Goal: Find specific page/section: Find specific page/section

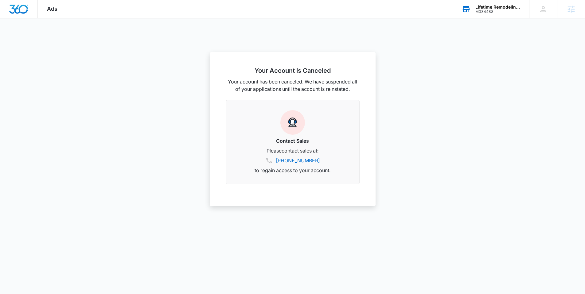
click at [481, 8] on div "Lifetime Remodeling Systems" at bounding box center [497, 7] width 45 height 5
click at [445, 45] on input "text" at bounding box center [471, 47] width 92 height 12
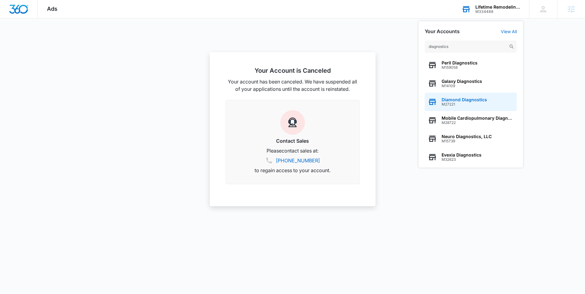
type input "diagnostics"
click at [451, 99] on span "Diamond Diagnostics" at bounding box center [464, 99] width 45 height 5
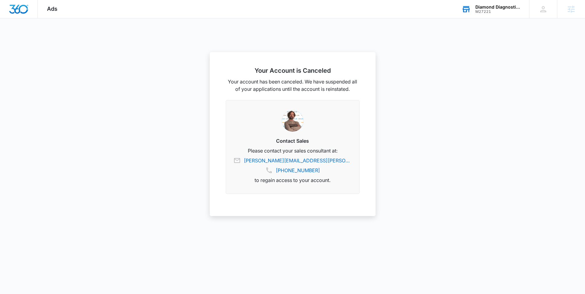
click at [486, 7] on div "Diamond Diagnostics" at bounding box center [497, 7] width 45 height 5
click at [447, 116] on div at bounding box center [292, 147] width 585 height 294
click at [79, 88] on div at bounding box center [292, 147] width 585 height 294
click at [476, 81] on div at bounding box center [292, 147] width 585 height 294
click at [487, 7] on div "Diamond Diagnostics" at bounding box center [497, 7] width 45 height 5
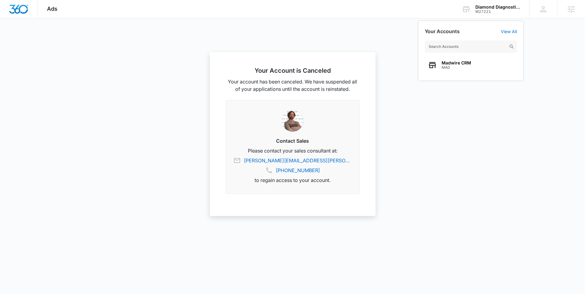
drag, startPoint x: 442, startPoint y: 46, endPoint x: 500, endPoint y: 84, distance: 69.2
click at [442, 46] on input "text" at bounding box center [471, 47] width 92 height 12
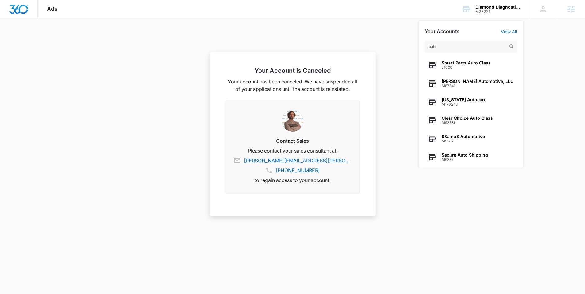
type input "auto"
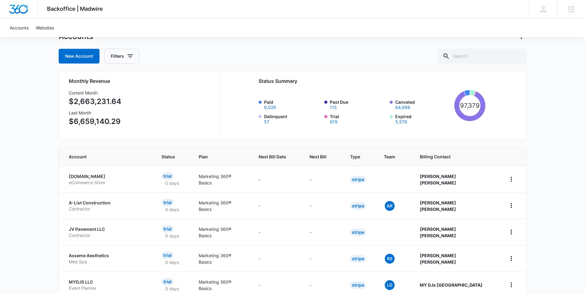
scroll to position [30, 0]
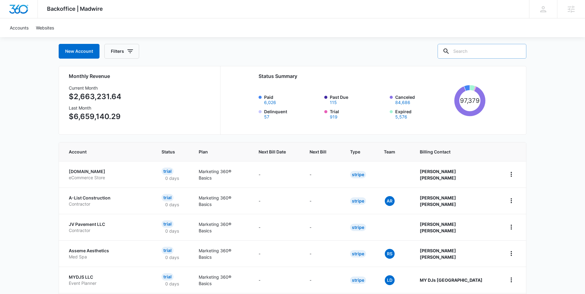
click at [481, 53] on input "text" at bounding box center [482, 51] width 89 height 15
type input "auto"
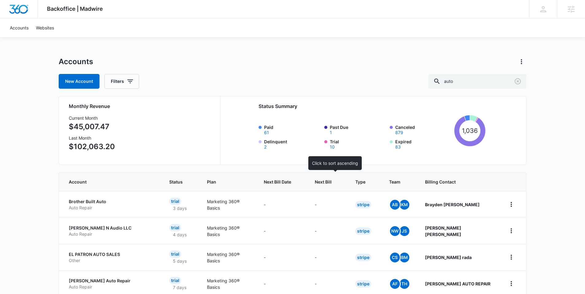
click at [341, 182] on div at bounding box center [337, 182] width 6 height 6
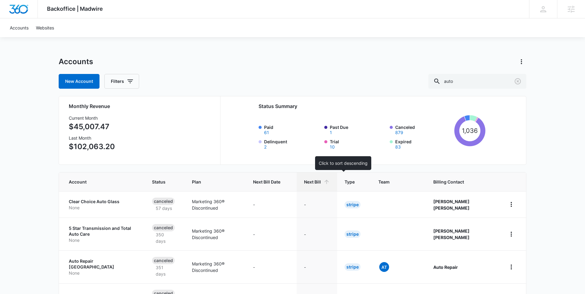
click at [330, 182] on icon at bounding box center [326, 182] width 6 height 6
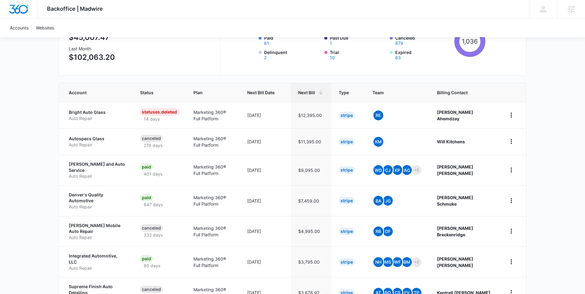
scroll to position [105, 0]
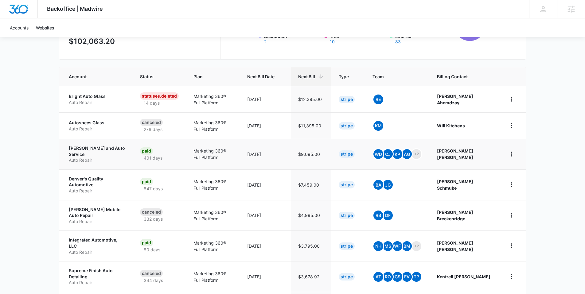
click at [89, 148] on p "[PERSON_NAME] and Auto Service" at bounding box center [97, 151] width 57 height 12
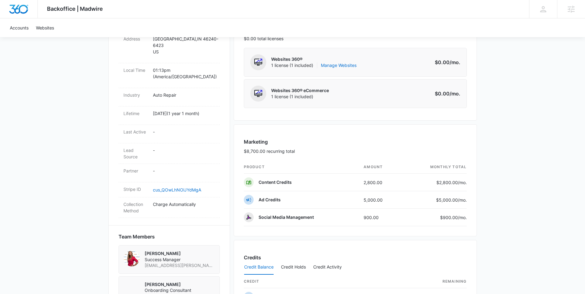
scroll to position [20, 0]
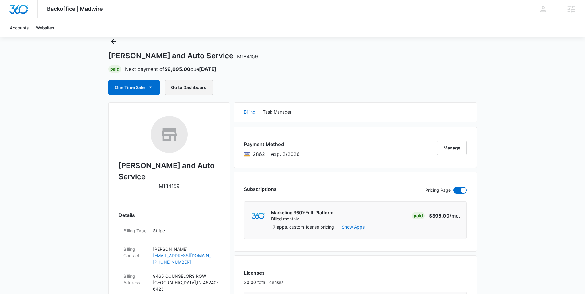
click at [193, 85] on button "Go to Dashboard" at bounding box center [189, 87] width 49 height 15
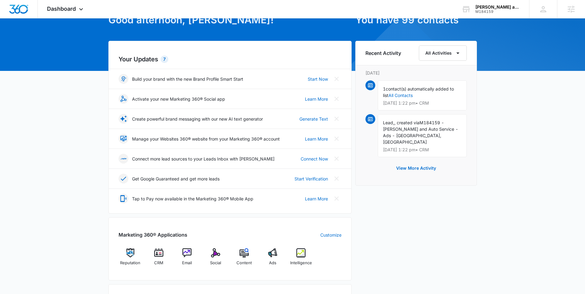
scroll to position [225, 0]
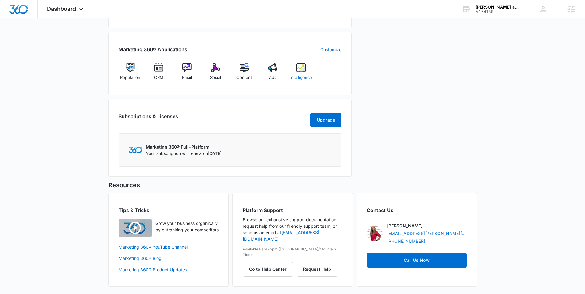
click at [300, 68] on img at bounding box center [300, 67] width 9 height 9
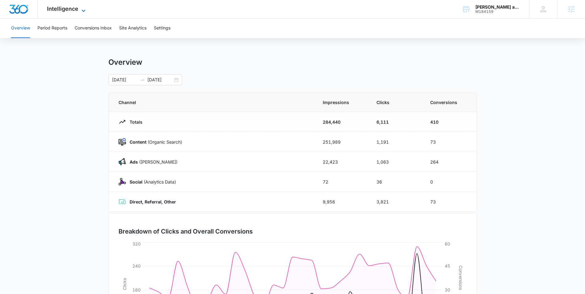
click at [81, 9] on icon at bounding box center [83, 10] width 7 height 7
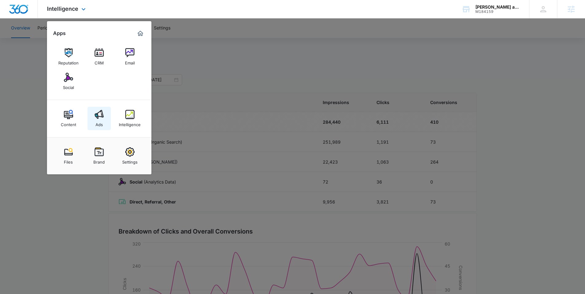
click at [98, 118] on img at bounding box center [99, 114] width 9 height 9
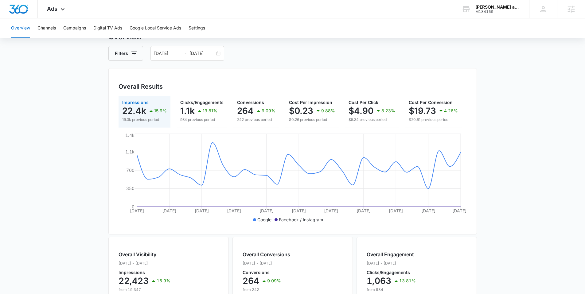
scroll to position [32, 0]
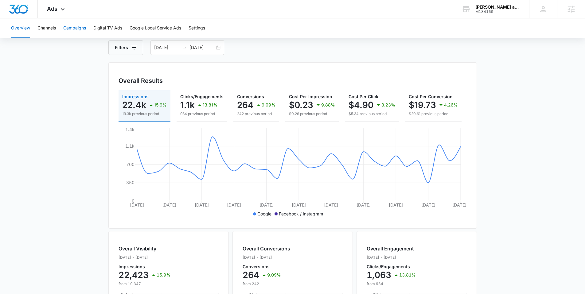
click at [78, 26] on button "Campaigns" at bounding box center [74, 28] width 23 height 20
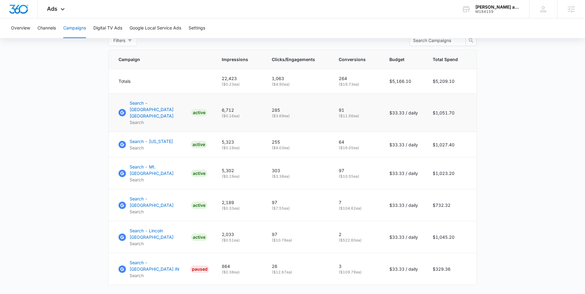
scroll to position [250, 0]
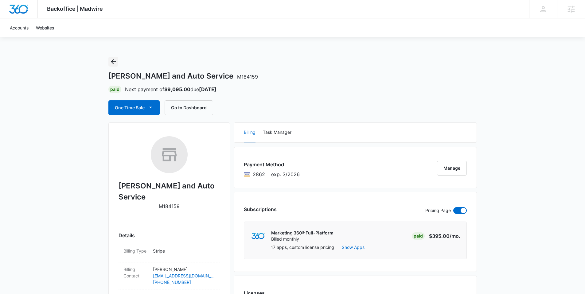
click at [115, 60] on icon "Back" at bounding box center [113, 61] width 7 height 7
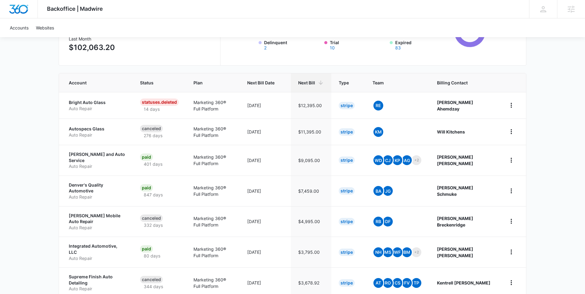
scroll to position [212, 0]
